Goal: Share content: Share content

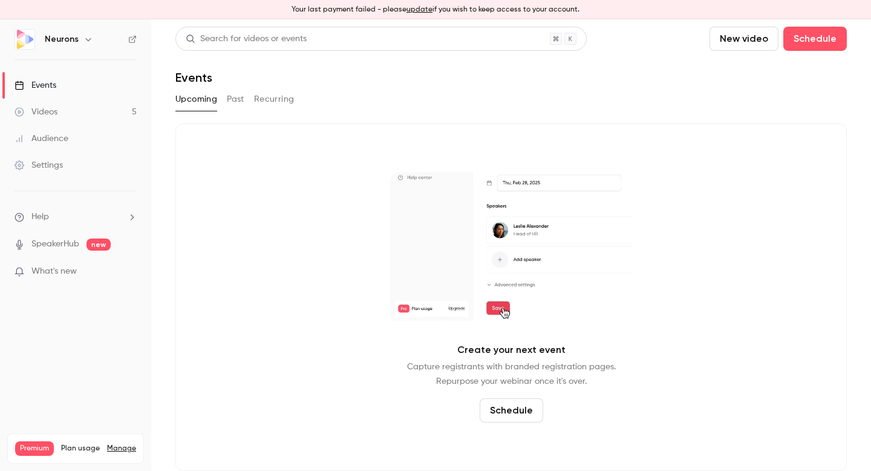
click at [79, 113] on link "Videos 5" at bounding box center [75, 112] width 151 height 27
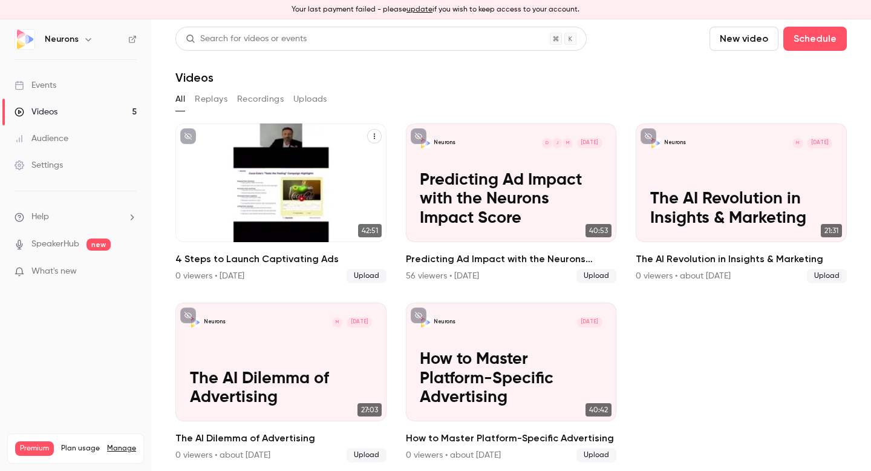
click at [299, 256] on h2 "4 Steps to Launch Captivating Ads" at bounding box center [280, 259] width 211 height 15
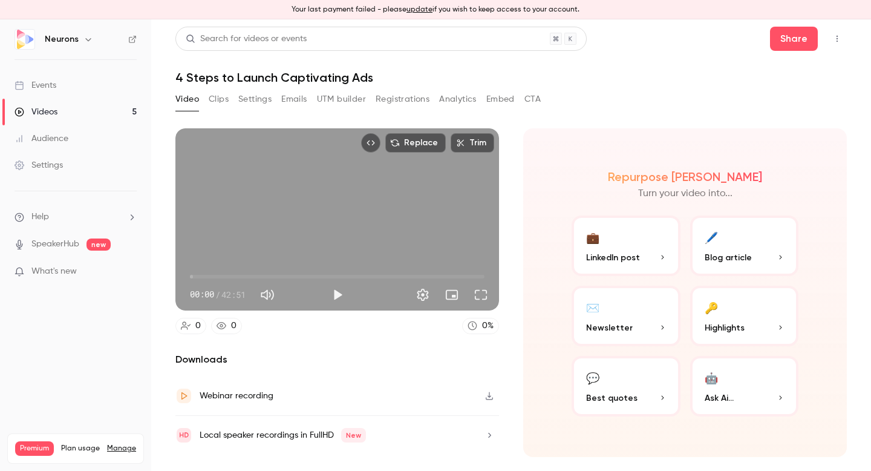
click at [351, 102] on button "UTM builder" at bounding box center [341, 99] width 49 height 19
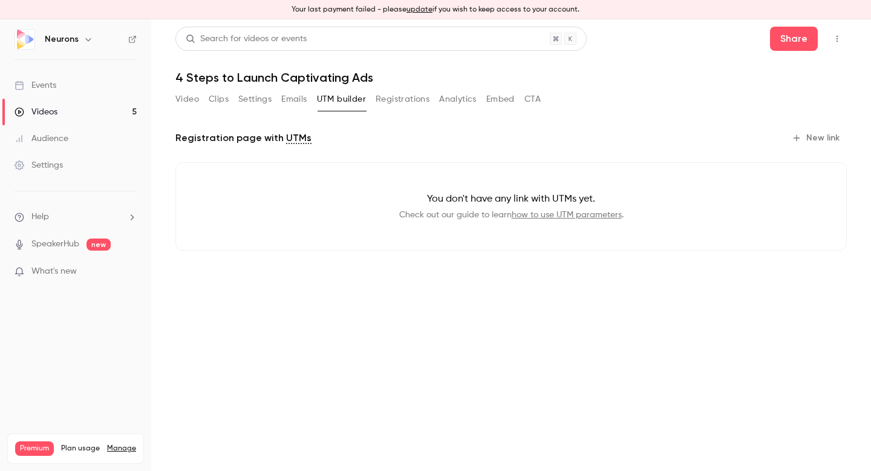
click at [64, 110] on link "Videos 5" at bounding box center [75, 112] width 151 height 27
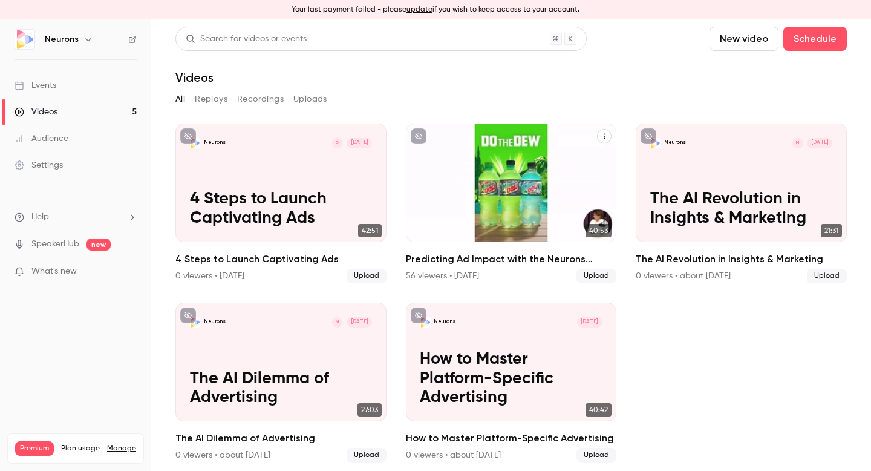
click at [495, 261] on h2 "Predicting Ad Impact with the Neurons Impact Score" at bounding box center [511, 259] width 211 height 15
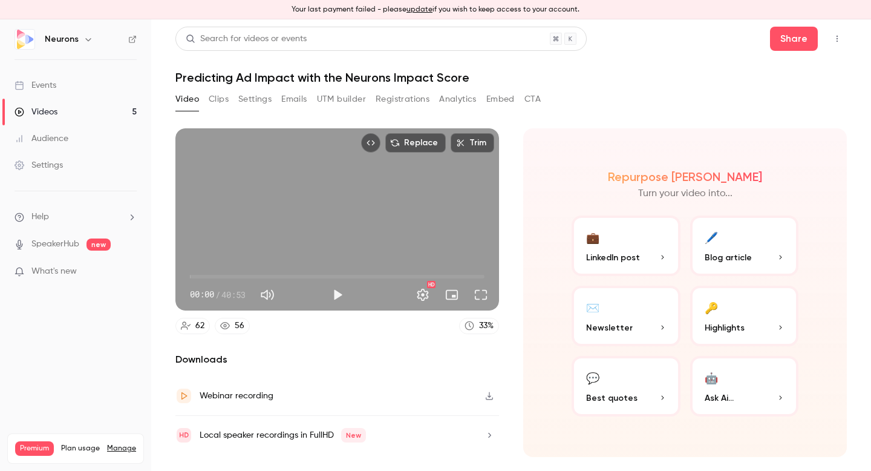
click at [347, 100] on button "UTM builder" at bounding box center [341, 99] width 49 height 19
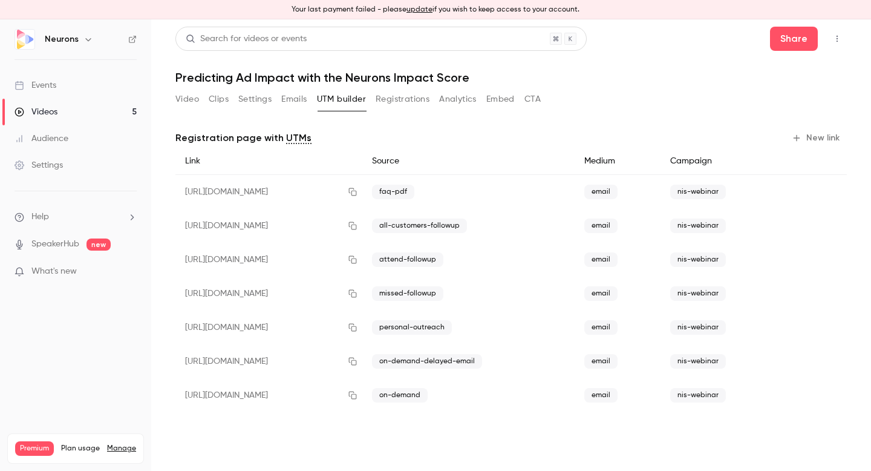
click at [80, 116] on link "Videos 5" at bounding box center [75, 112] width 151 height 27
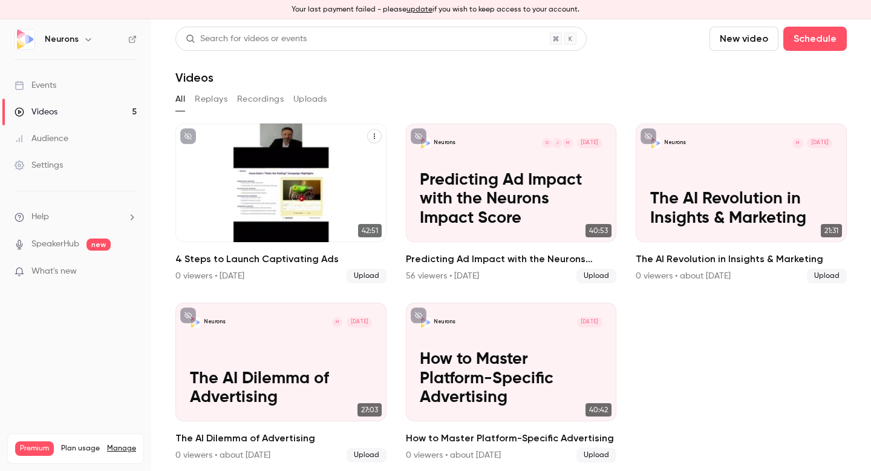
click at [265, 259] on h2 "4 Steps to Launch Captivating Ads" at bounding box center [280, 259] width 211 height 15
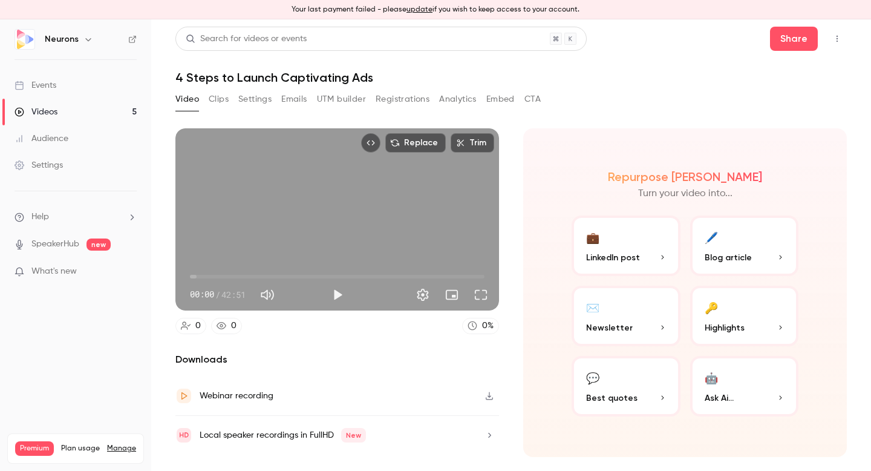
click at [342, 97] on button "UTM builder" at bounding box center [341, 99] width 49 height 19
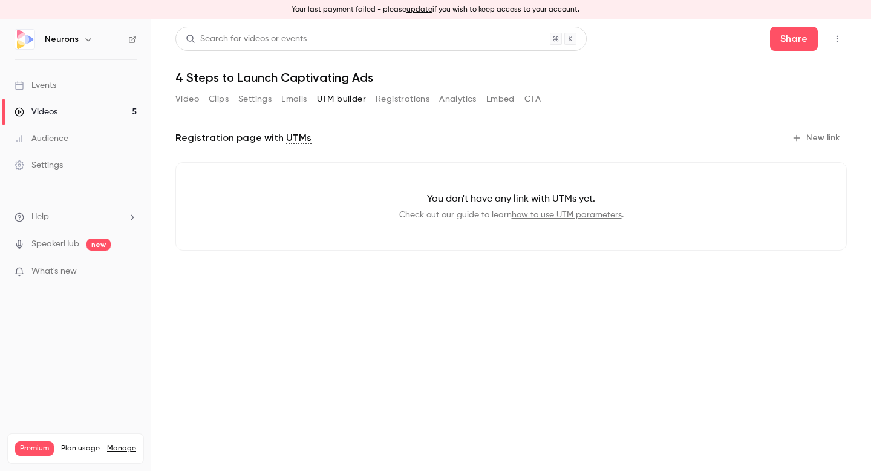
click at [803, 138] on button "New link" at bounding box center [817, 137] width 60 height 19
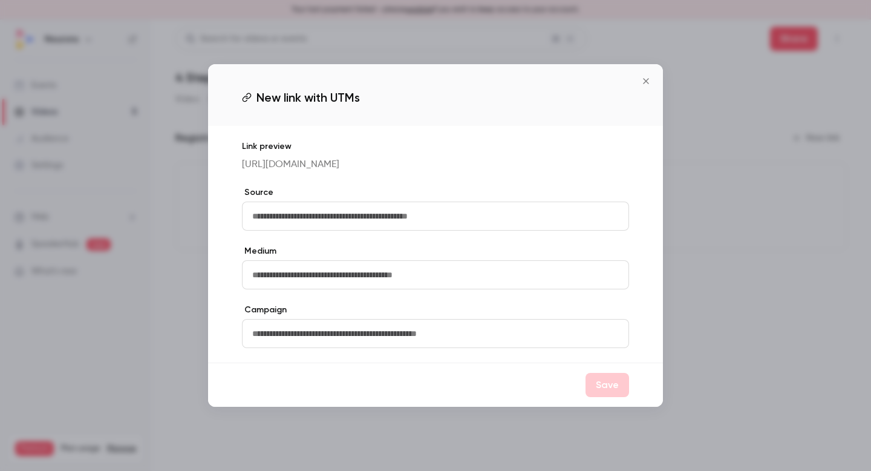
click at [291, 212] on input "text" at bounding box center [435, 215] width 387 height 29
type input "*********"
click at [364, 286] on input "text" at bounding box center [435, 274] width 387 height 29
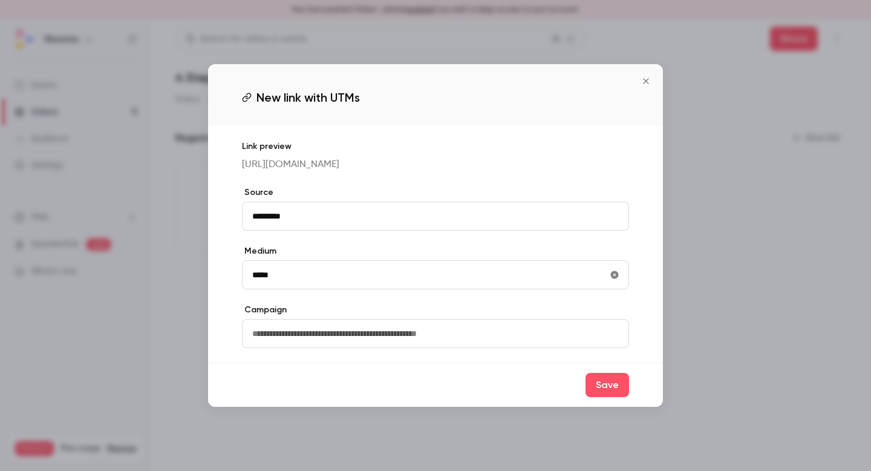
type input "*****"
click at [372, 331] on input "text" at bounding box center [435, 333] width 387 height 29
type input "**********"
click at [602, 396] on button "Save" at bounding box center [608, 385] width 44 height 24
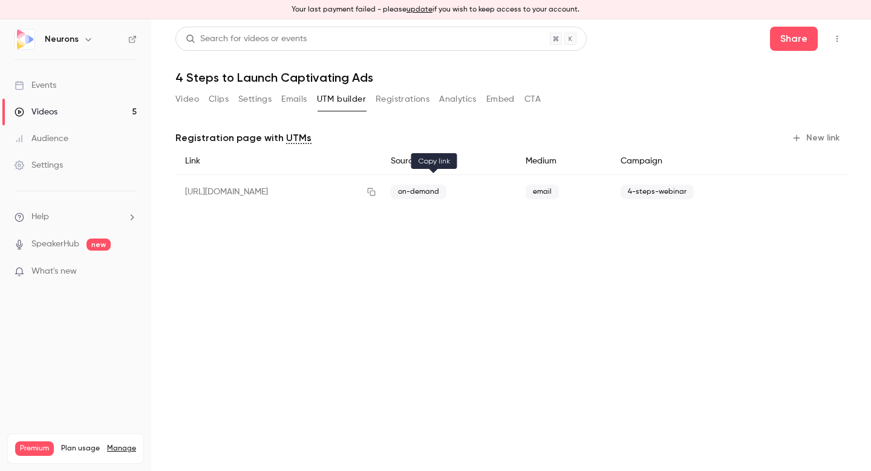
click at [376, 192] on icon "button" at bounding box center [372, 192] width 10 height 8
click at [181, 100] on button "Video" at bounding box center [187, 99] width 24 height 19
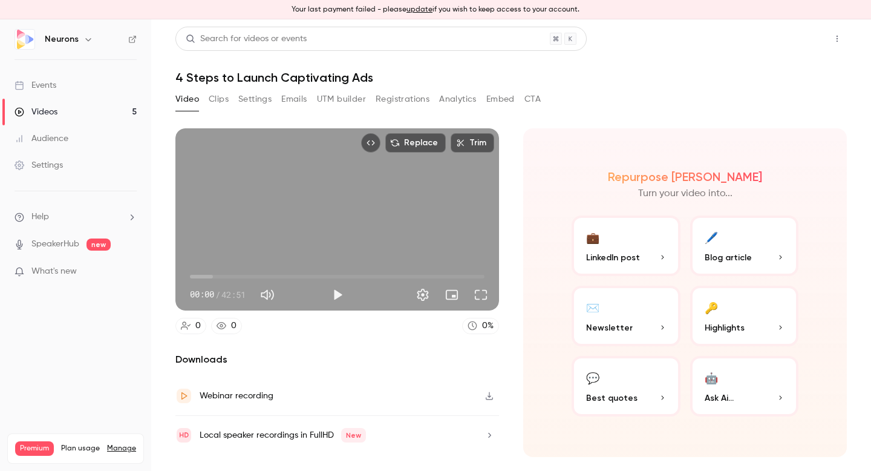
click at [782, 42] on button "Share" at bounding box center [794, 39] width 48 height 24
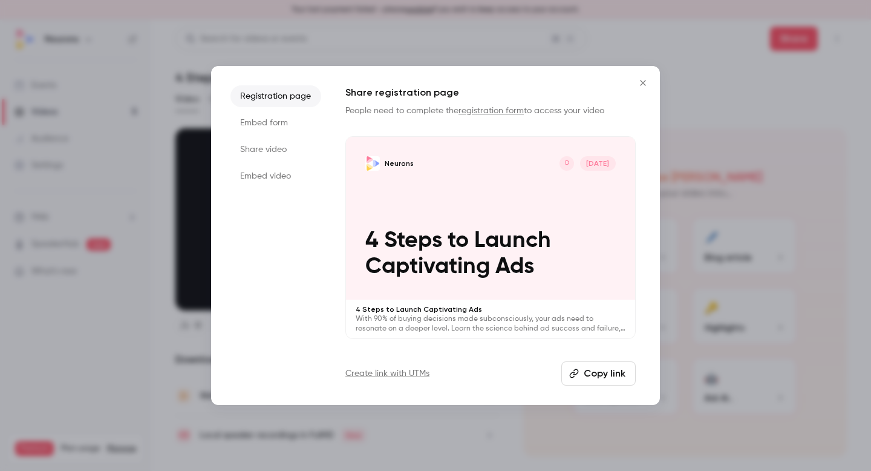
click at [281, 151] on li "Share video" at bounding box center [275, 150] width 91 height 22
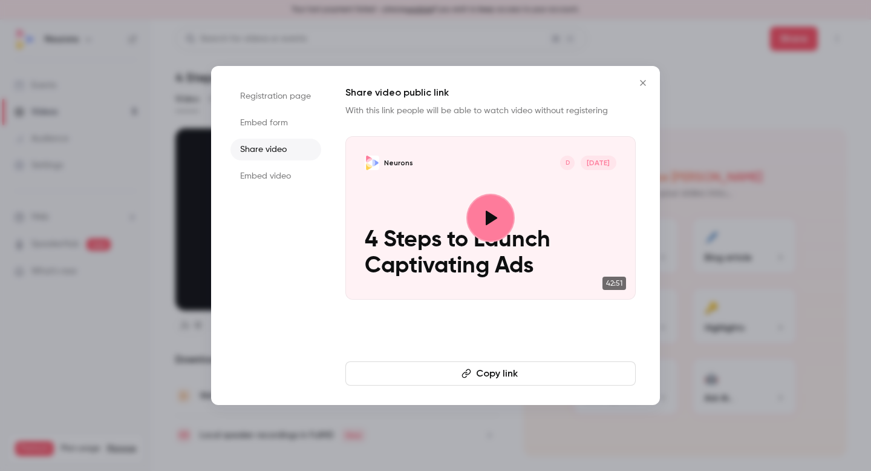
click at [498, 376] on button "Copy link" at bounding box center [490, 373] width 290 height 24
click at [640, 78] on icon "Close" at bounding box center [643, 83] width 15 height 10
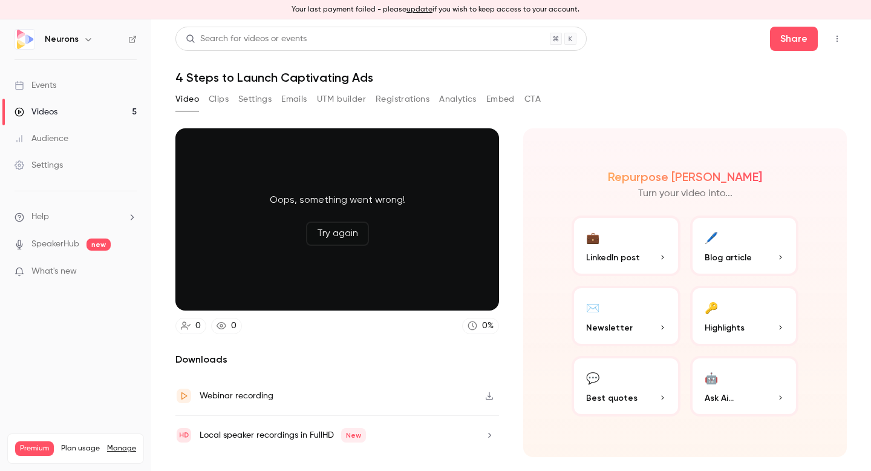
click at [83, 108] on link "Videos 5" at bounding box center [75, 112] width 151 height 27
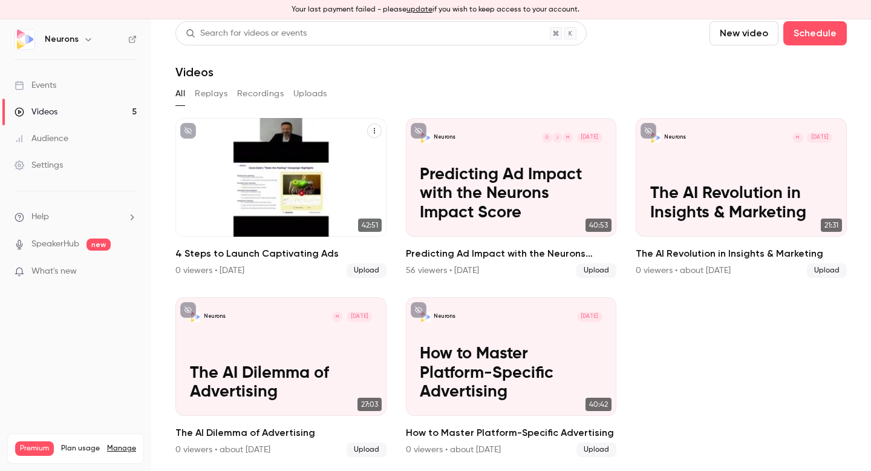
scroll to position [6, 0]
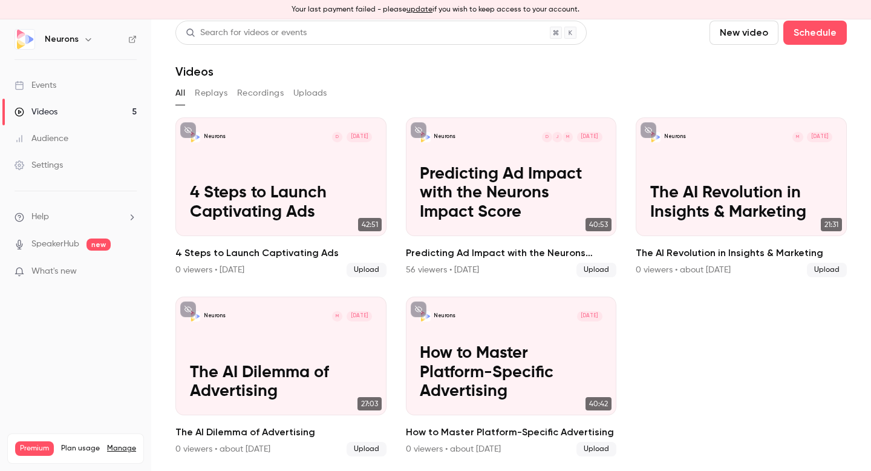
click at [51, 111] on div "Videos" at bounding box center [36, 112] width 43 height 12
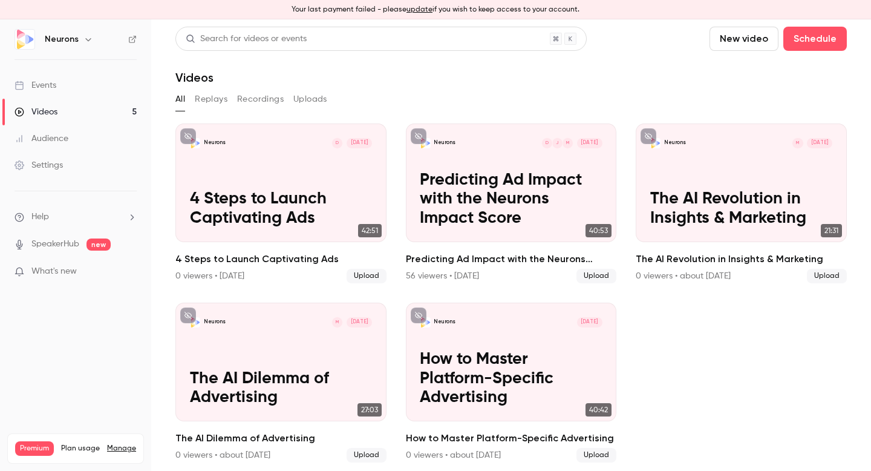
click at [60, 87] on link "Events" at bounding box center [75, 85] width 151 height 27
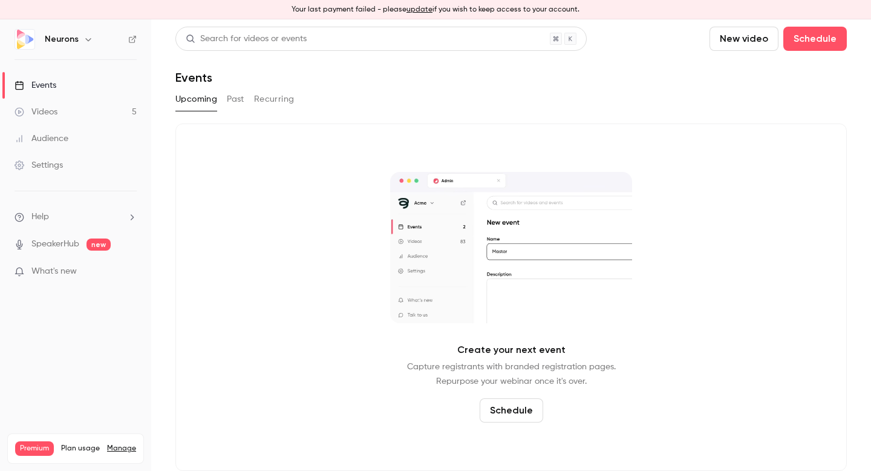
click at [69, 118] on link "Videos 5" at bounding box center [75, 112] width 151 height 27
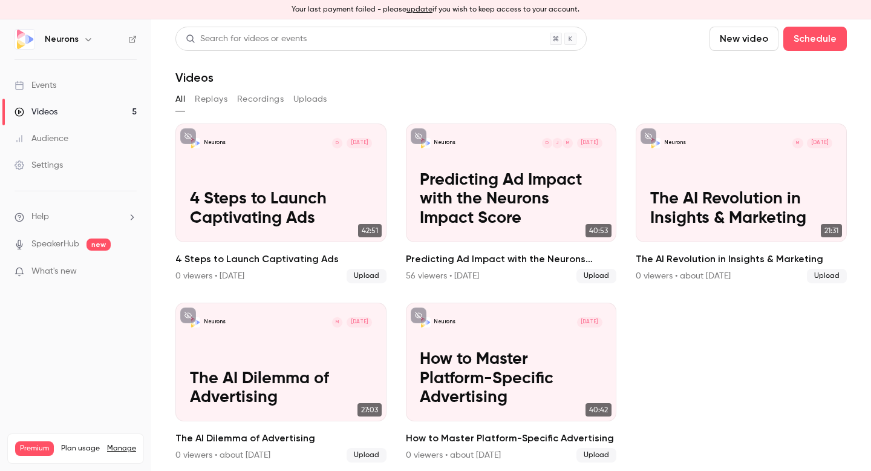
click at [305, 96] on button "Uploads" at bounding box center [310, 99] width 34 height 19
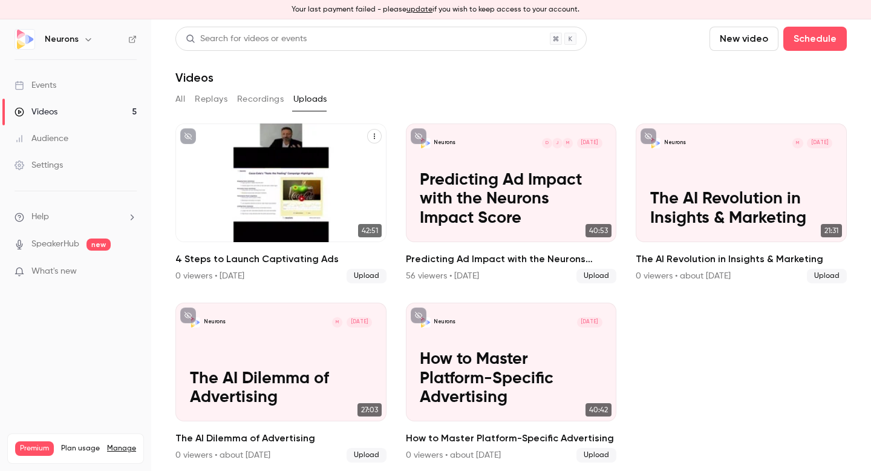
scroll to position [6, 0]
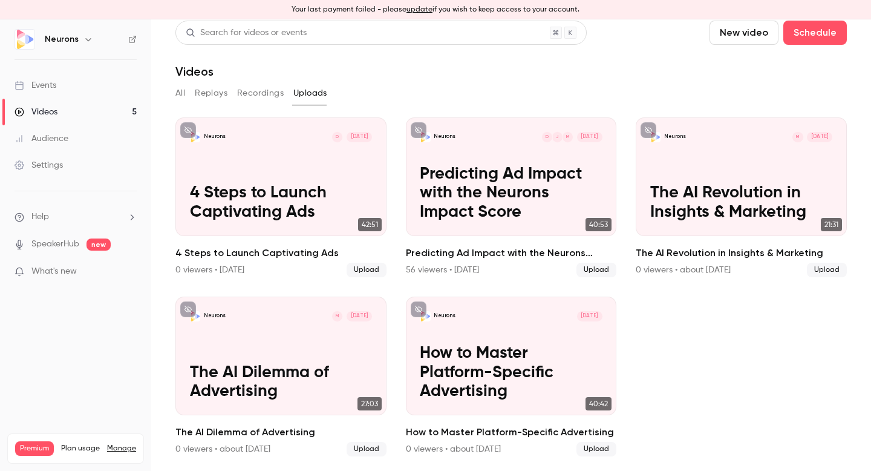
click at [180, 93] on button "All" at bounding box center [180, 92] width 10 height 19
